Goal: Transaction & Acquisition: Purchase product/service

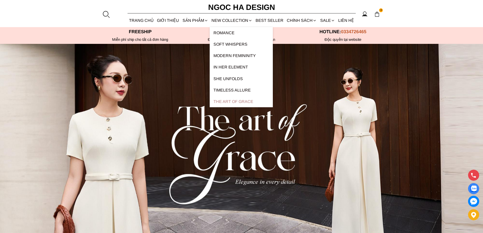
click at [230, 101] on link "The Art Of Grace" at bounding box center [241, 101] width 63 height 11
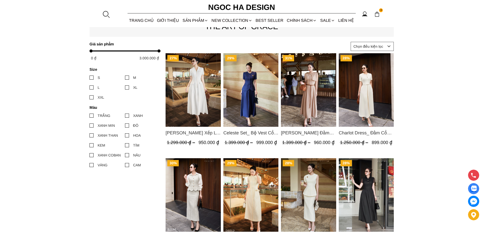
scroll to position [178, 0]
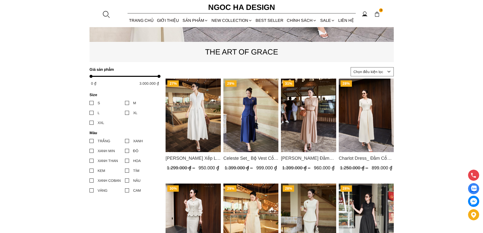
click at [305, 133] on img "Product image - Helen Dress_ Đầm Xòe Choàng Vai Màu Bee Kaki D1007" at bounding box center [308, 116] width 55 height 74
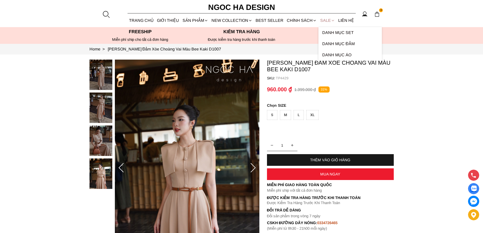
click at [326, 23] on link "SALE" at bounding box center [328, 20] width 18 height 13
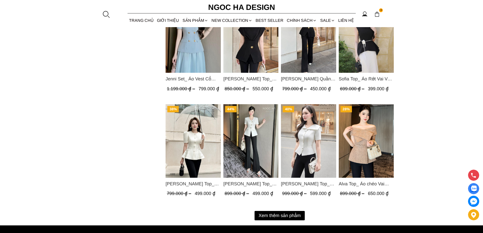
scroll to position [609, 0]
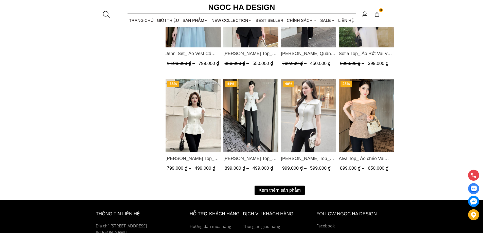
click at [267, 191] on button "Xem thêm sản phẩm" at bounding box center [280, 190] width 50 height 9
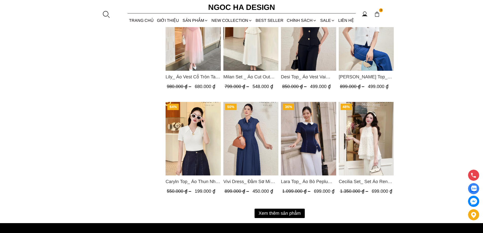
scroll to position [1142, 0]
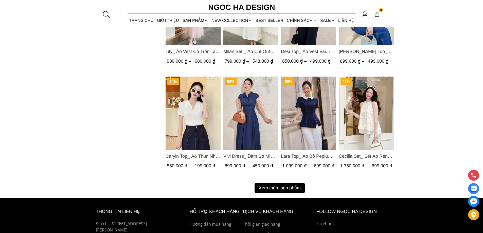
click at [268, 189] on button "Xem thêm sản phẩm" at bounding box center [280, 187] width 50 height 9
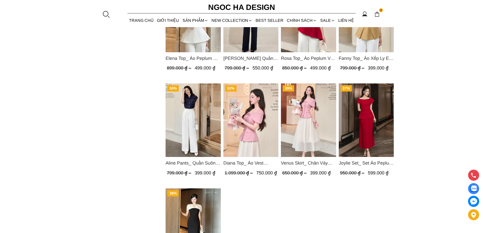
scroll to position [1319, 0]
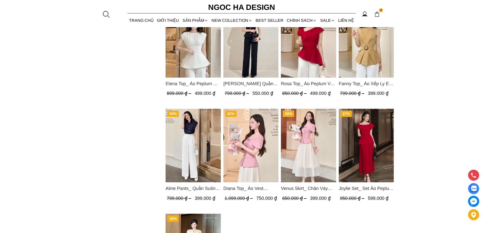
click at [363, 131] on img "Product image - Joylie Set_ Set Áo Peplum Vai Lệch, Chân Váy Dập Ly Màu Đỏ A956…" at bounding box center [366, 146] width 55 height 74
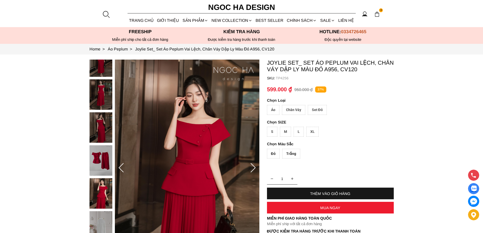
click at [321, 112] on div "Set Đỏ" at bounding box center [317, 110] width 19 height 10
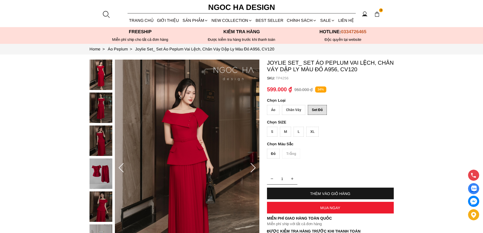
click at [313, 130] on div "XL" at bounding box center [312, 132] width 12 height 10
click at [273, 151] on div "Đỏ" at bounding box center [273, 154] width 13 height 10
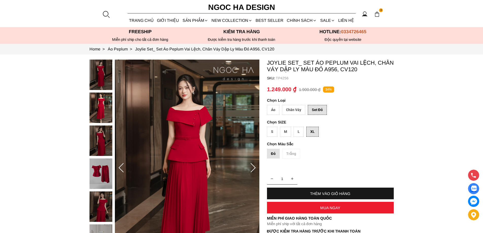
click at [317, 192] on div "THÊM VÀO GIỎ HÀNG" at bounding box center [330, 194] width 127 height 4
select select "Đỏ"
select select "S"
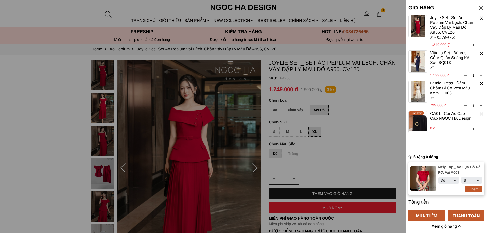
select select "Đỏ"
select select "S"
click at [482, 8] on div at bounding box center [481, 7] width 7 height 7
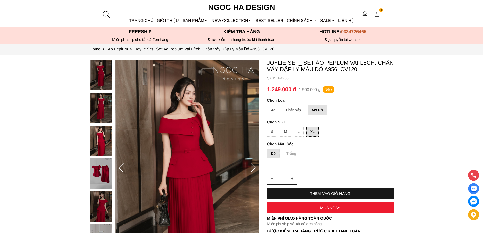
click at [378, 14] on img at bounding box center [377, 14] width 6 height 6
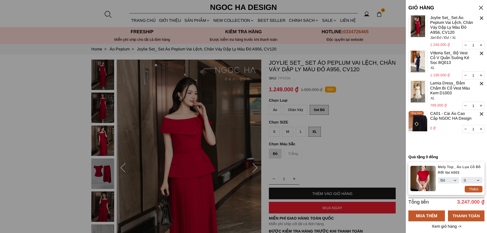
click at [483, 18] on div at bounding box center [482, 18] width 6 height 6
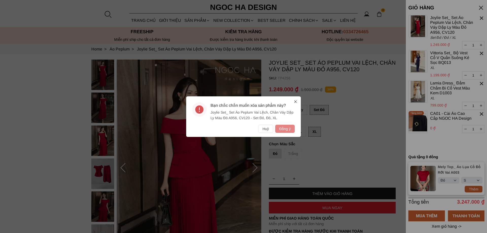
click at [288, 127] on button "Đồng ý" at bounding box center [285, 129] width 20 height 8
select select "Đỏ"
select select "S"
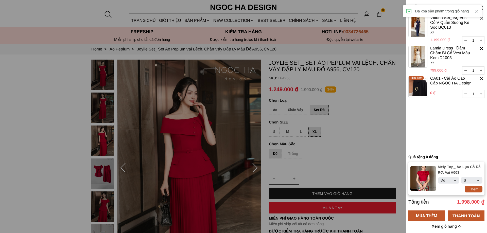
click at [482, 17] on div at bounding box center [482, 18] width 6 height 6
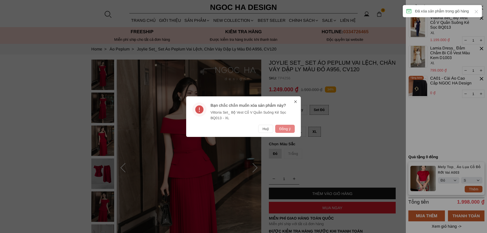
click at [285, 125] on button "Đồng ý" at bounding box center [285, 129] width 20 height 8
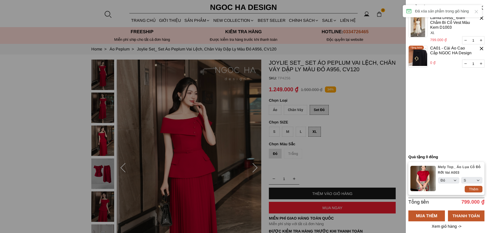
select select "Đỏ"
select select "S"
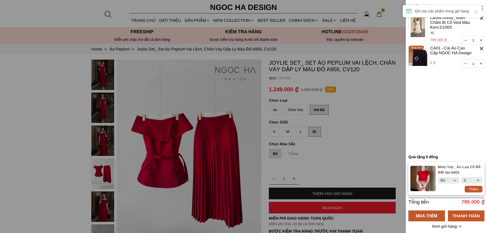
click at [481, 18] on div at bounding box center [482, 18] width 6 height 6
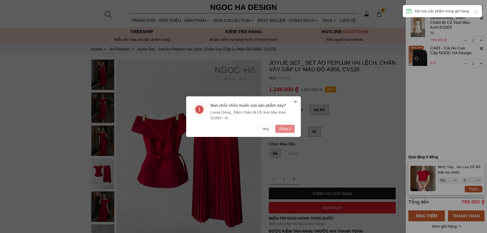
click at [291, 128] on button "Đồng ý" at bounding box center [285, 129] width 20 height 8
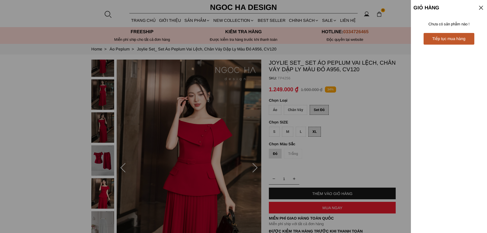
click at [482, 9] on div at bounding box center [481, 7] width 7 height 7
click at [479, 9] on div at bounding box center [481, 7] width 7 height 7
click at [368, 153] on div at bounding box center [243, 116] width 487 height 233
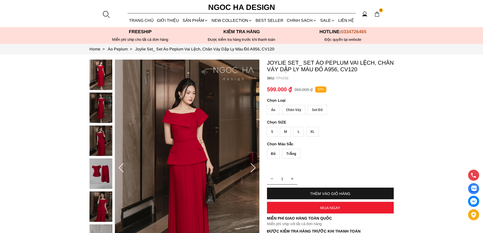
scroll to position [25, 0]
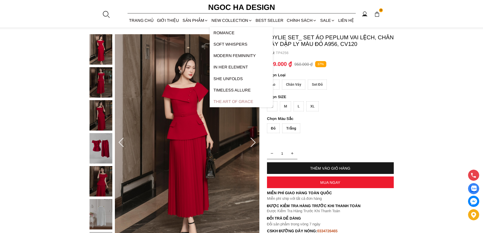
click at [229, 105] on link "The Art Of Grace" at bounding box center [241, 101] width 63 height 11
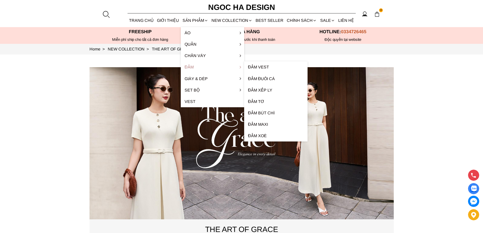
click at [202, 70] on link "Đầm" at bounding box center [212, 66] width 63 height 11
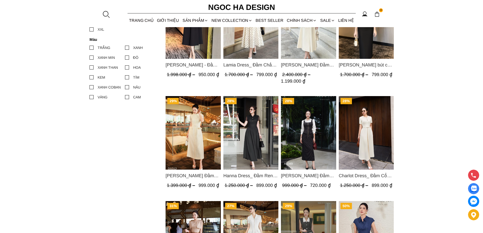
scroll to position [127, 0]
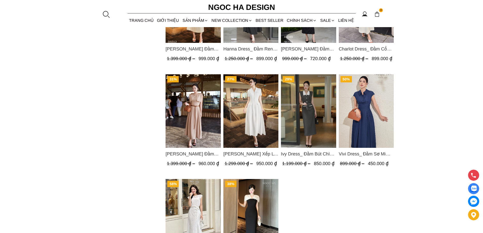
click at [185, 110] on img "Product image - Helen Dress_ Đầm Xòe Choàng Vai Màu Bee Kaki D1007" at bounding box center [193, 111] width 55 height 74
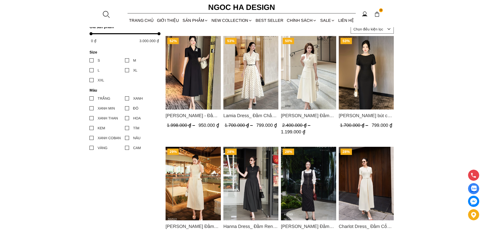
scroll to position [254, 0]
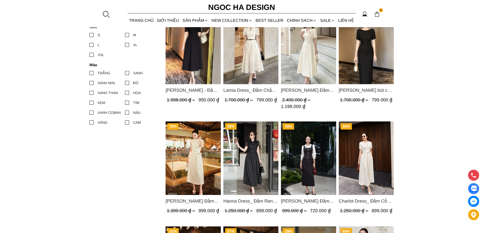
click at [297, 171] on img "Product image - Mary Dress_ Đầm Kẻ Sọc Sát Nách Khóa Đồng D1010" at bounding box center [308, 159] width 55 height 74
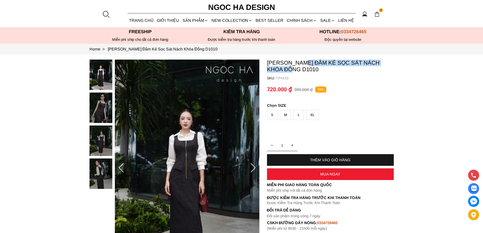
copy p "Đầm Kẻ Sọc Sát Nách Khóa Đồng"
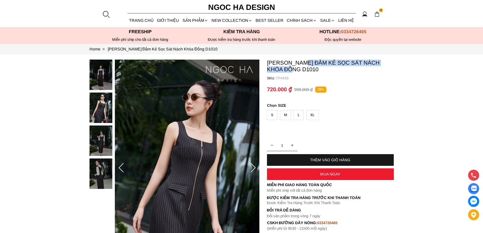
drag, startPoint x: 307, startPoint y: 57, endPoint x: 283, endPoint y: 69, distance: 26.7
click at [283, 69] on section "Mary Dress_ Đầm Kẻ Sọc Sát Nách Khóa Đồng D1010 SKU: TP4433 1 THÊM VÀO GIỎ HÀNG…" at bounding box center [241, 168] width 483 height 227
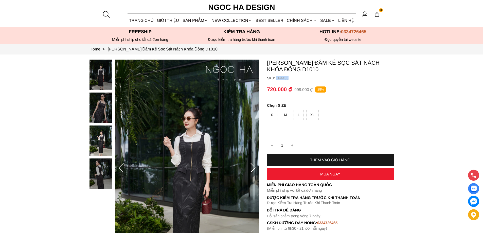
copy container "TP4433"
drag, startPoint x: 297, startPoint y: 78, endPoint x: 273, endPoint y: 81, distance: 24.0
click at [273, 81] on container "Mary Dress_ Đầm Kẻ Sọc Sát Nách Khóa Đồng D1010 SKU: TP4433 1 THÊM VÀO GIỎ HÀNG…" at bounding box center [330, 145] width 127 height 171
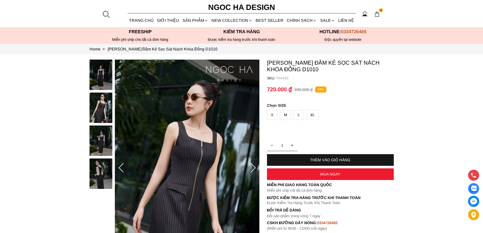
click at [105, 12] on div at bounding box center [106, 14] width 8 height 8
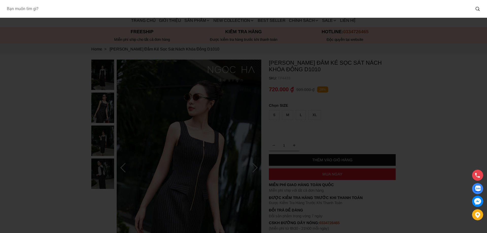
click at [94, 3] on input "Input search Bạn muốn tìm gì?" at bounding box center [237, 9] width 468 height 12
type input "BJ139"
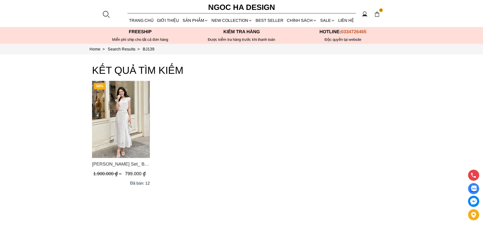
click at [113, 111] on img "Product image - Isabella Set_ Bộ Ren Áo Sơ Mi Vai Chờm Chân Váy Đuôi Cá Màu Trắ…" at bounding box center [121, 119] width 58 height 77
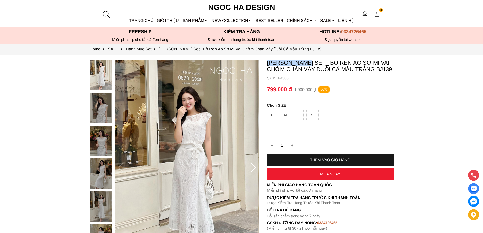
copy section "Isabella Set"
drag, startPoint x: 263, startPoint y: 62, endPoint x: 304, endPoint y: 65, distance: 42.0
click at [304, 65] on section "Isabella Set_ Bộ Ren Áo Sơ Mi Vai Chờm Chân Váy Đuôi Cá Màu Trắng BJ139 SKU: TP…" at bounding box center [241, 168] width 483 height 227
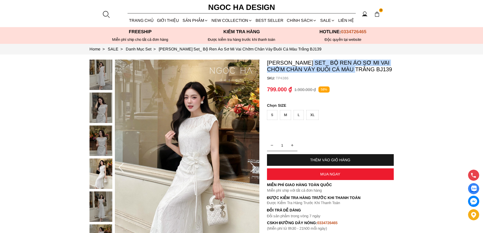
copy p "Bộ Ren Áo Sơ Mi Vai Chờm Chân Váy Đuôi Cá Màu Trắng"
drag, startPoint x: 309, startPoint y: 60, endPoint x: 354, endPoint y: 71, distance: 46.6
click at [354, 71] on p "[PERSON_NAME] Set_ Bộ Ren Áo Sơ Mi Vai Chờm Chân Váy Đuôi Cá Màu Trắng BJ139" at bounding box center [330, 66] width 127 height 13
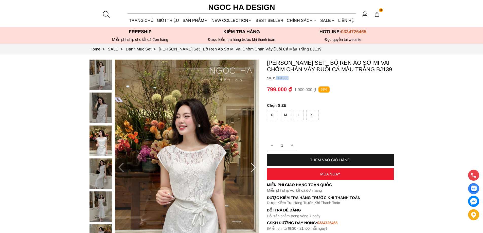
copy p "TP4386"
drag, startPoint x: 296, startPoint y: 81, endPoint x: 276, endPoint y: 79, distance: 20.4
click at [276, 79] on container "Isabella Set_ Bộ Ren Áo Sơ Mi Vai Chờm Chân Váy Đuôi Cá Màu Trắng BJ139 SKU: TP…" at bounding box center [330, 145] width 127 height 171
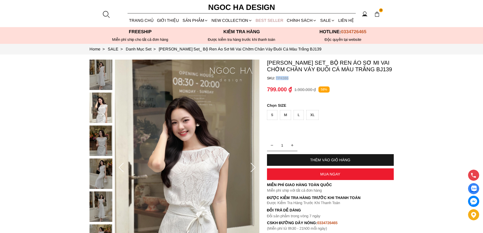
click at [266, 18] on link "BEST SELLER" at bounding box center [269, 20] width 31 height 13
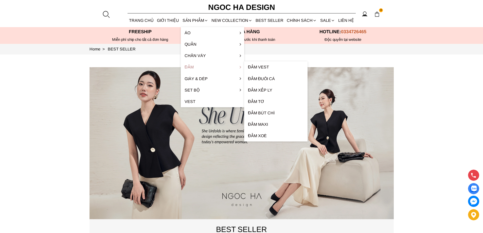
click at [199, 68] on link "Đầm" at bounding box center [212, 66] width 63 height 11
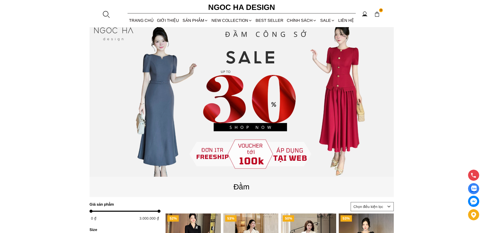
scroll to position [76, 0]
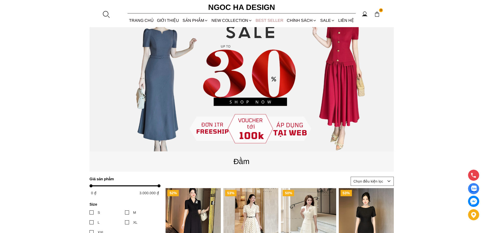
click at [259, 19] on link "BEST SELLER" at bounding box center [269, 20] width 31 height 13
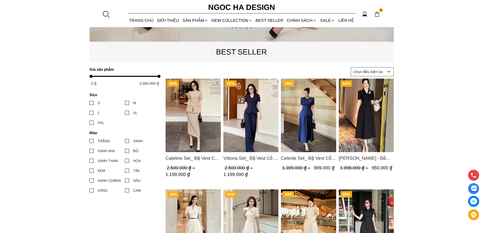
scroll to position [203, 0]
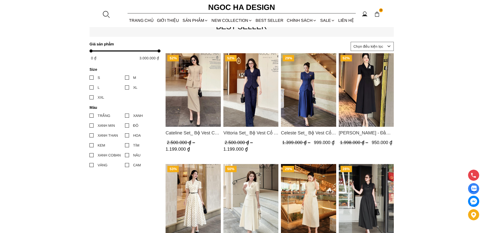
click at [318, 83] on img "Product image - Celeste Set_ Bộ Vest Cổ Tròn Chân Váy Nhún Xòe Màu Xanh Bò BJ142" at bounding box center [308, 90] width 55 height 74
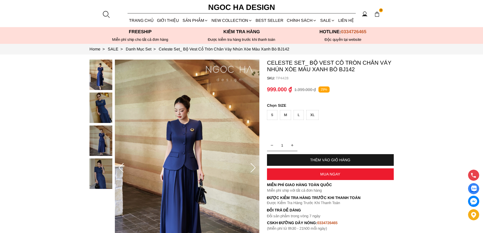
click at [310, 114] on div "XL" at bounding box center [312, 115] width 12 height 10
click at [319, 174] on div "MUA NGAY" at bounding box center [330, 174] width 127 height 4
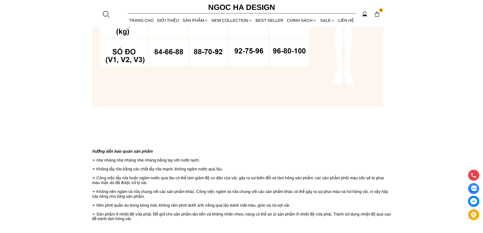
scroll to position [634, 0]
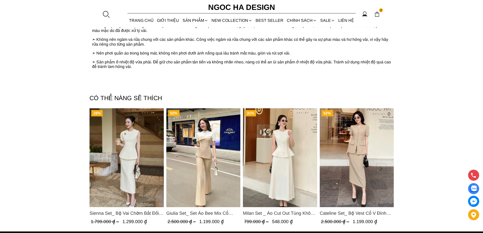
click at [354, 135] on img "Product image - Cateline Set_ Bộ Vest Cổ V Đính Cúc Nhí Chân Váy Bút Chì BJ127" at bounding box center [357, 157] width 74 height 99
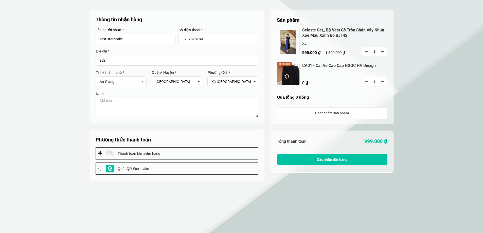
select select "805"
select select "80519"
select select "8051909"
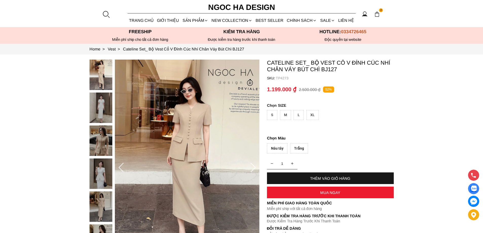
click at [314, 115] on div "XL" at bounding box center [312, 115] width 12 height 10
click at [314, 194] on div "MUA NGAY" at bounding box center [330, 193] width 127 height 4
click at [301, 150] on div "Trắng" at bounding box center [299, 149] width 18 height 10
click at [308, 190] on div "MUA NGAY" at bounding box center [330, 193] width 127 height 12
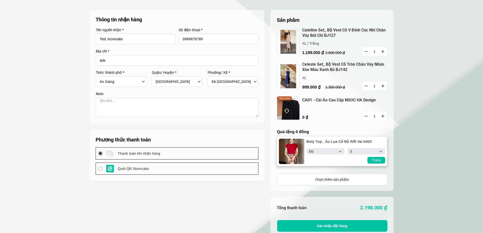
select select "Đỏ"
select select "S"
select select "805"
select select "80519"
select select "8051909"
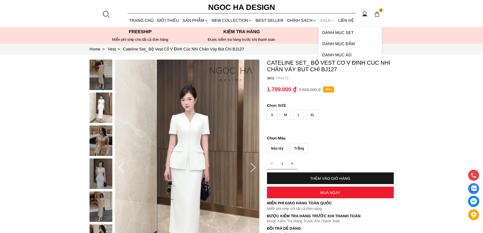
click at [324, 21] on link "SALE" at bounding box center [328, 20] width 18 height 13
